Goal: Obtain resource: Obtain resource

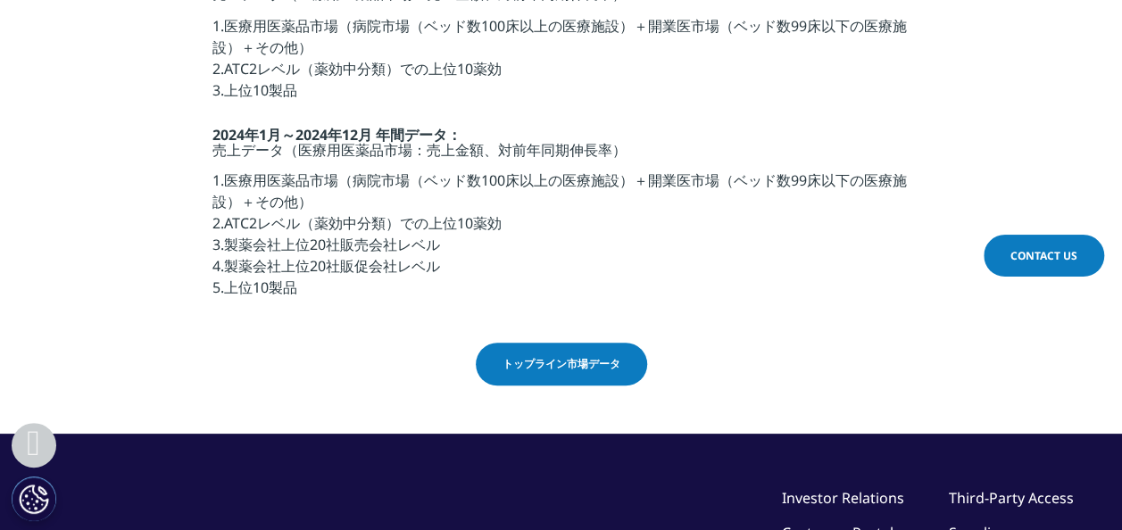
scroll to position [625, 0]
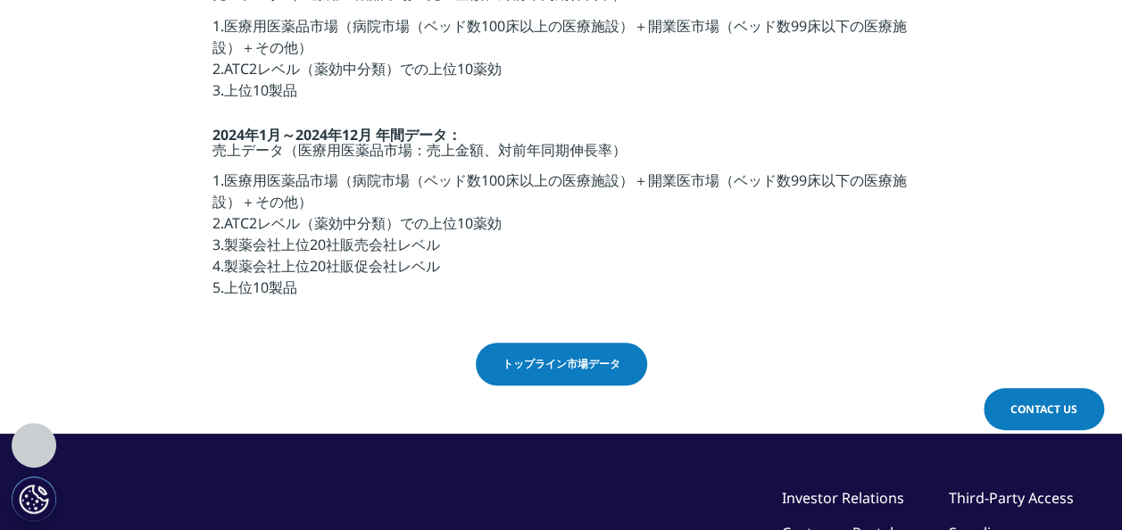
click at [593, 359] on span "トップライン市場データ" at bounding box center [562, 364] width 118 height 16
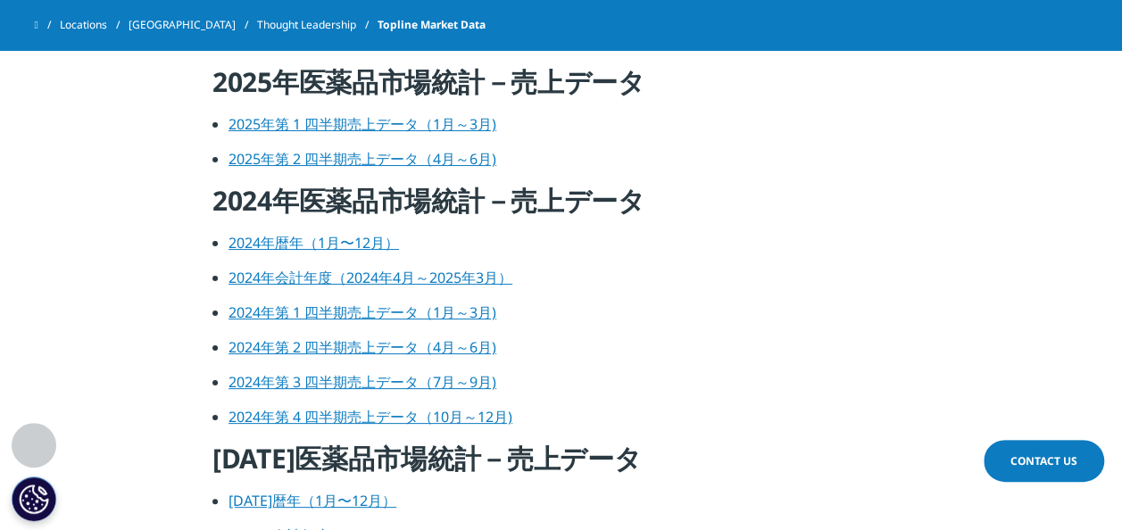
scroll to position [803, 0]
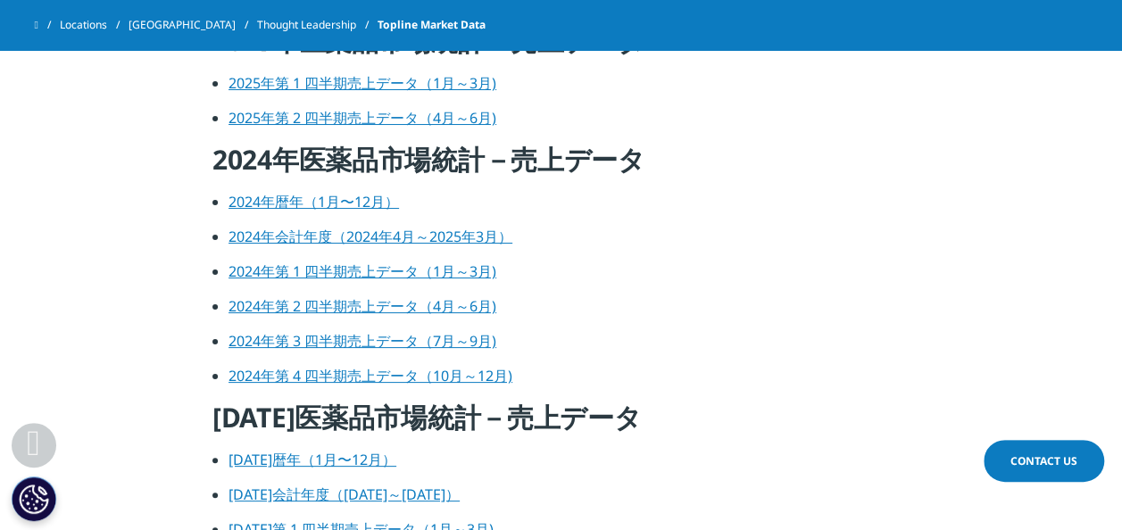
click at [374, 234] on link "2024年会計年度（2024年4月～2025年3月）" at bounding box center [371, 237] width 284 height 20
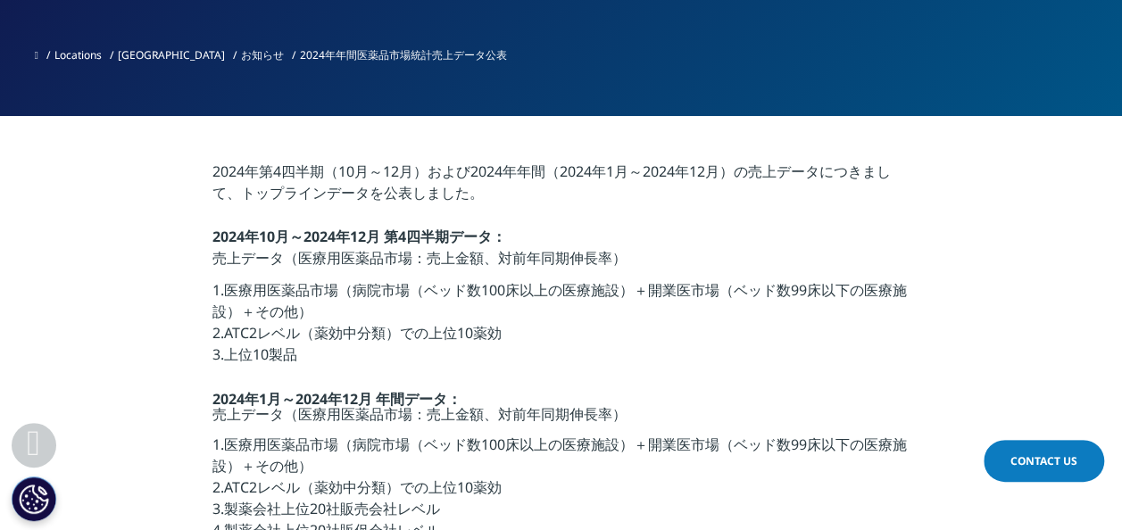
scroll to position [357, 0]
